Goal: Navigation & Orientation: Find specific page/section

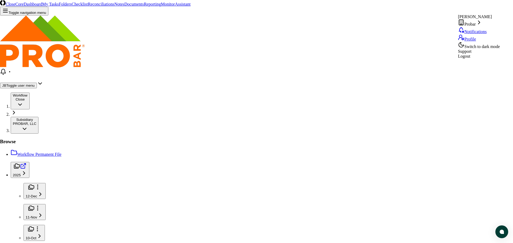
click at [480, 24] on icon at bounding box center [479, 22] width 2 height 3
click at [445, 39] on div "School Family Media" at bounding box center [435, 34] width 44 height 7
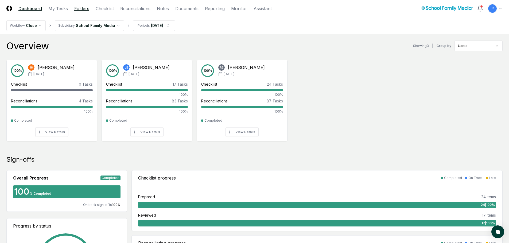
click at [84, 7] on link "Folders" at bounding box center [81, 8] width 15 height 6
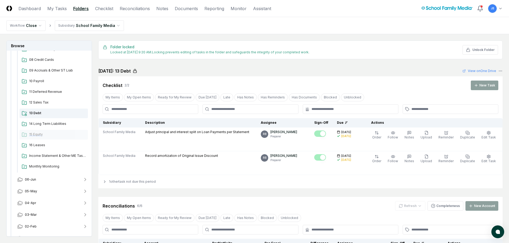
scroll to position [175, 0]
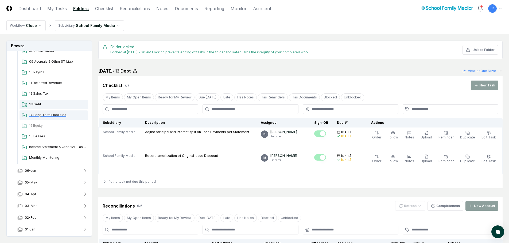
click at [38, 116] on span "14 Long Term Liabilities" at bounding box center [57, 115] width 57 height 5
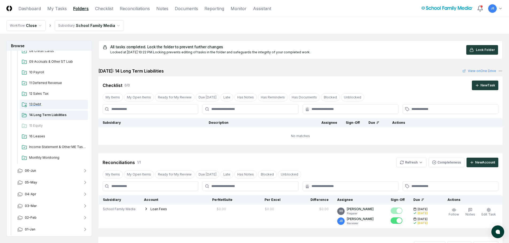
click at [39, 103] on span "13 Debt" at bounding box center [57, 104] width 57 height 5
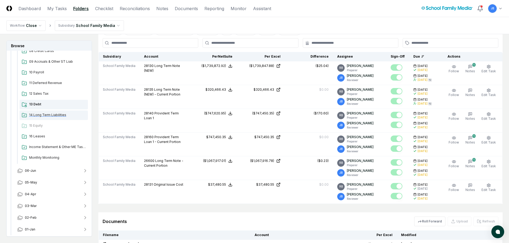
scroll to position [148, 0]
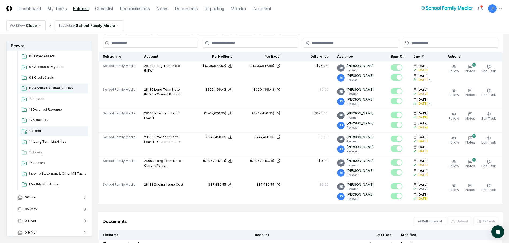
click at [60, 89] on span "09 Accruals & Other ST Liab" at bounding box center [57, 88] width 57 height 5
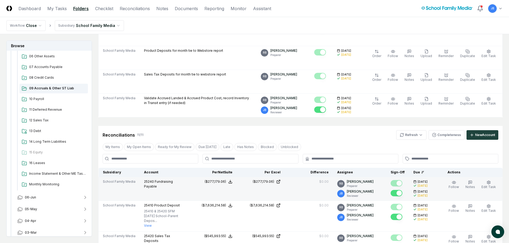
scroll to position [187, 0]
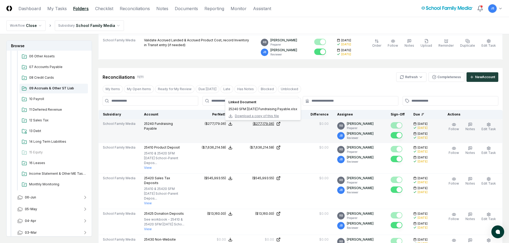
click at [267, 124] on div "($277,179.06)" at bounding box center [263, 124] width 21 height 5
